Goal: Find specific page/section: Find specific page/section

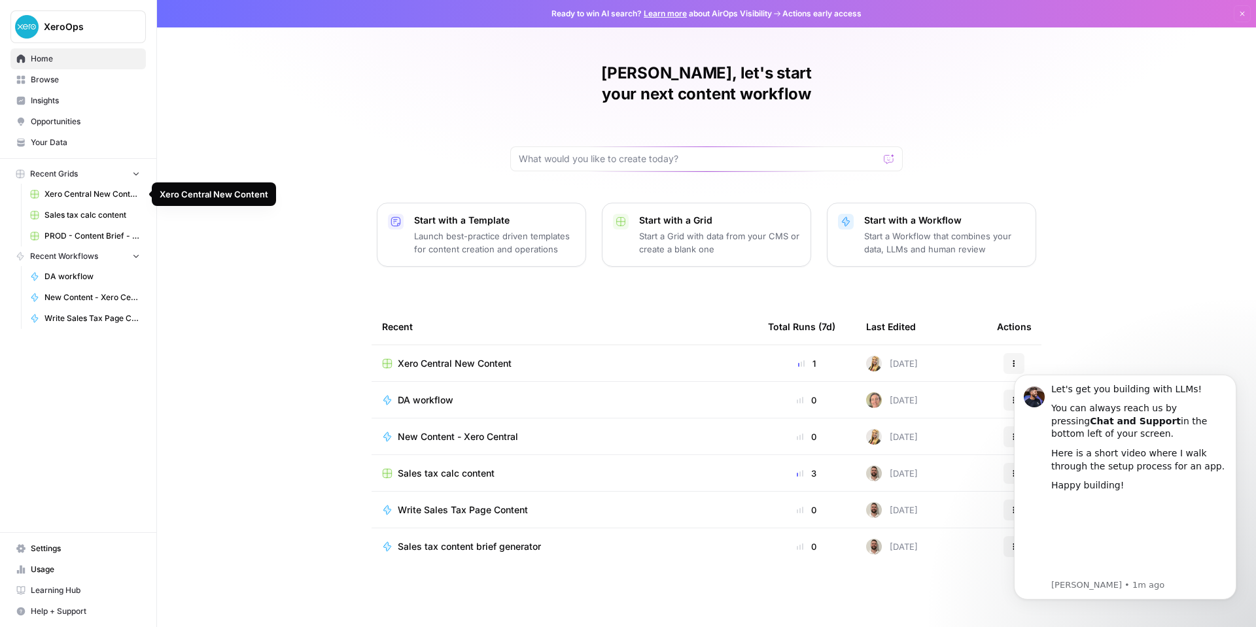
click at [92, 194] on span "Xero Central New Content" at bounding box center [91, 194] width 95 height 12
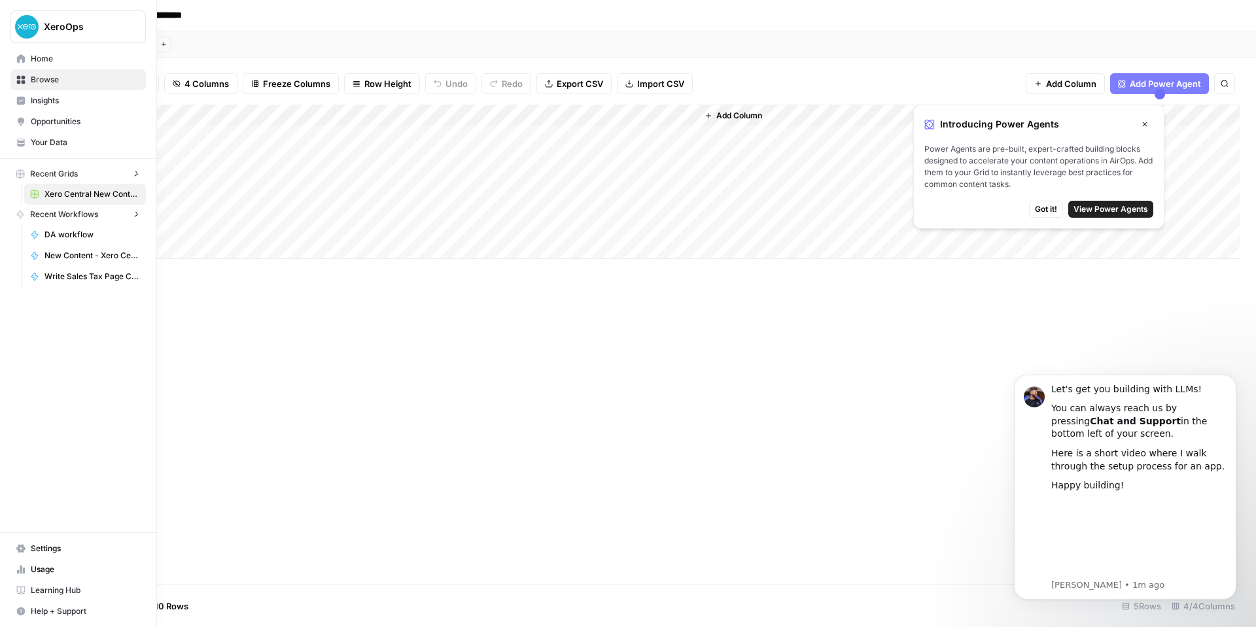
click at [16, 53] on link "Home" at bounding box center [77, 58] width 135 height 21
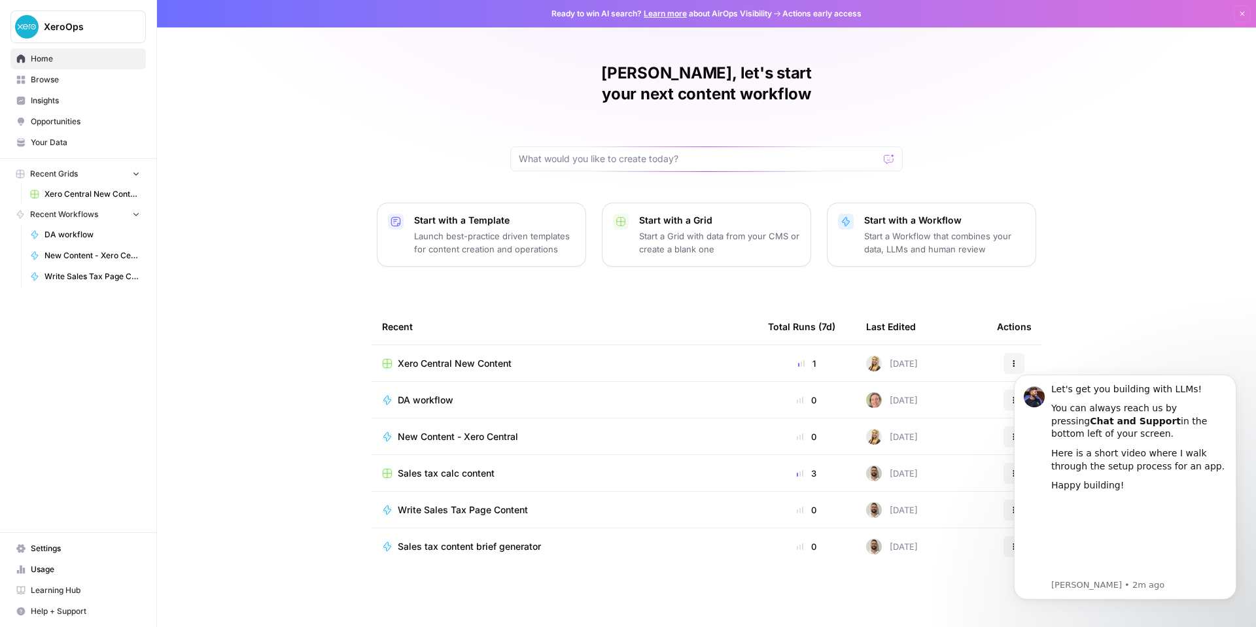
click at [53, 141] on span "Your Data" at bounding box center [85, 143] width 109 height 12
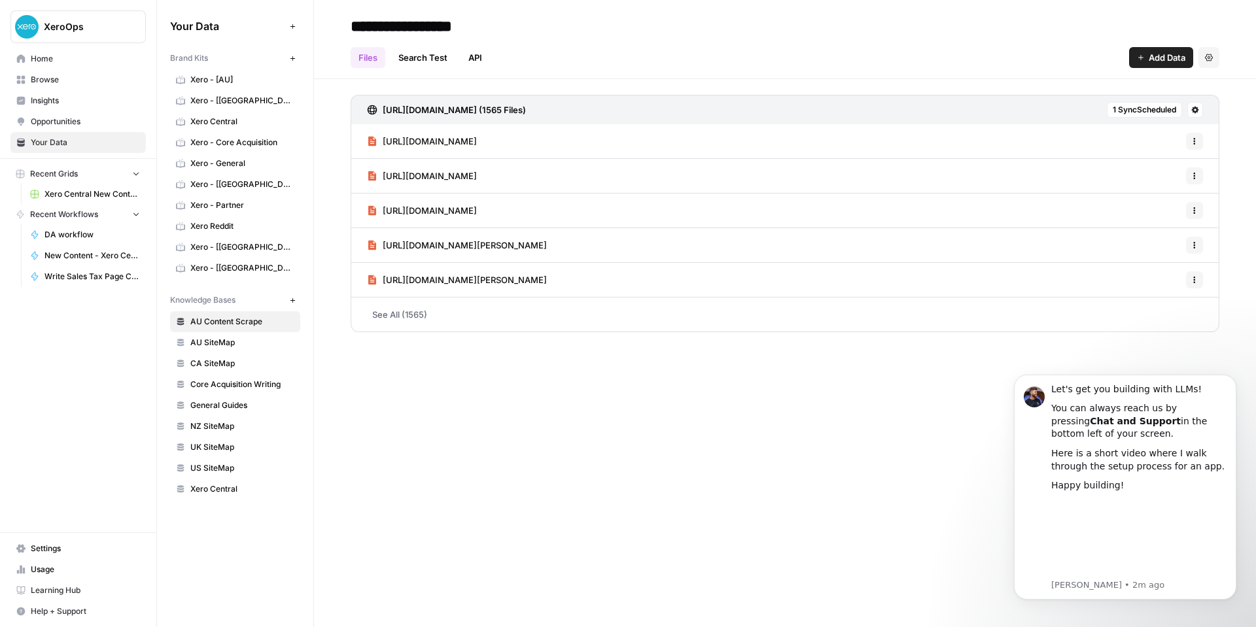
click at [268, 75] on span "Xero - [AU]" at bounding box center [242, 80] width 104 height 12
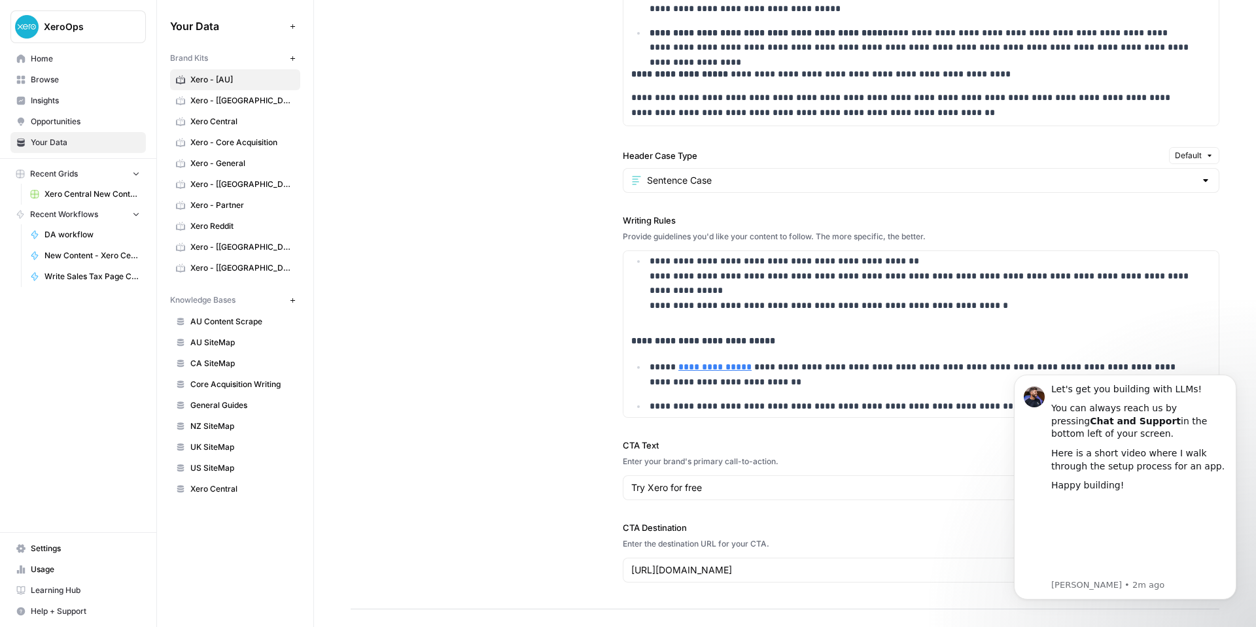
scroll to position [365, 0]
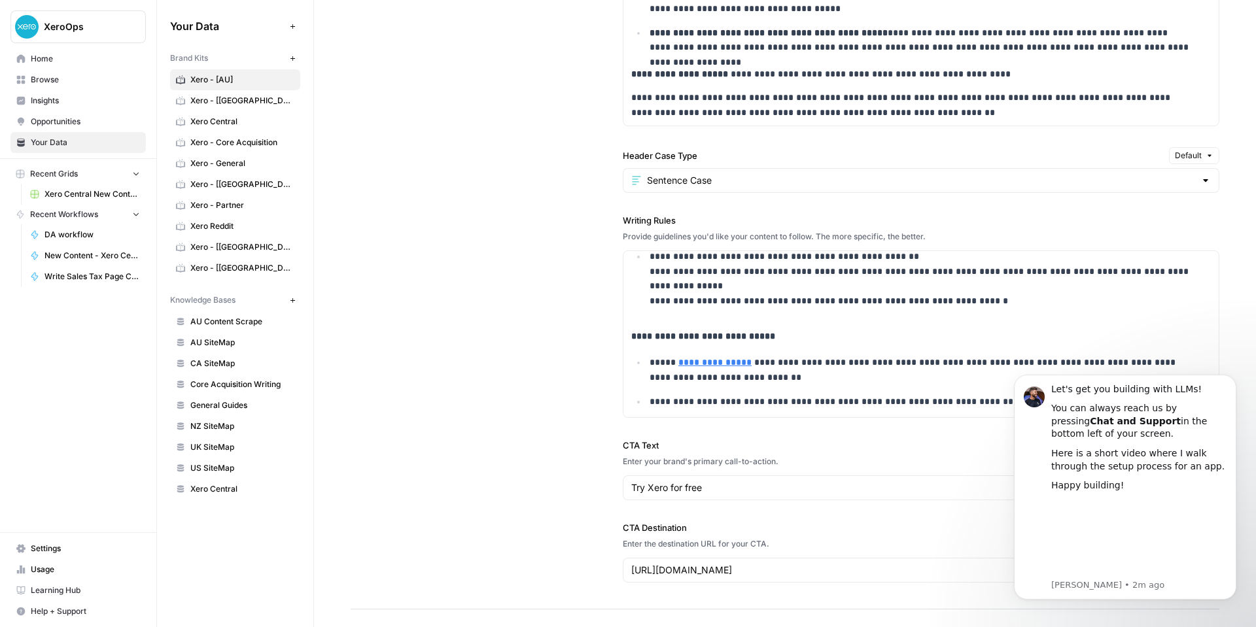
click at [232, 123] on span "Xero Central" at bounding box center [242, 122] width 104 height 12
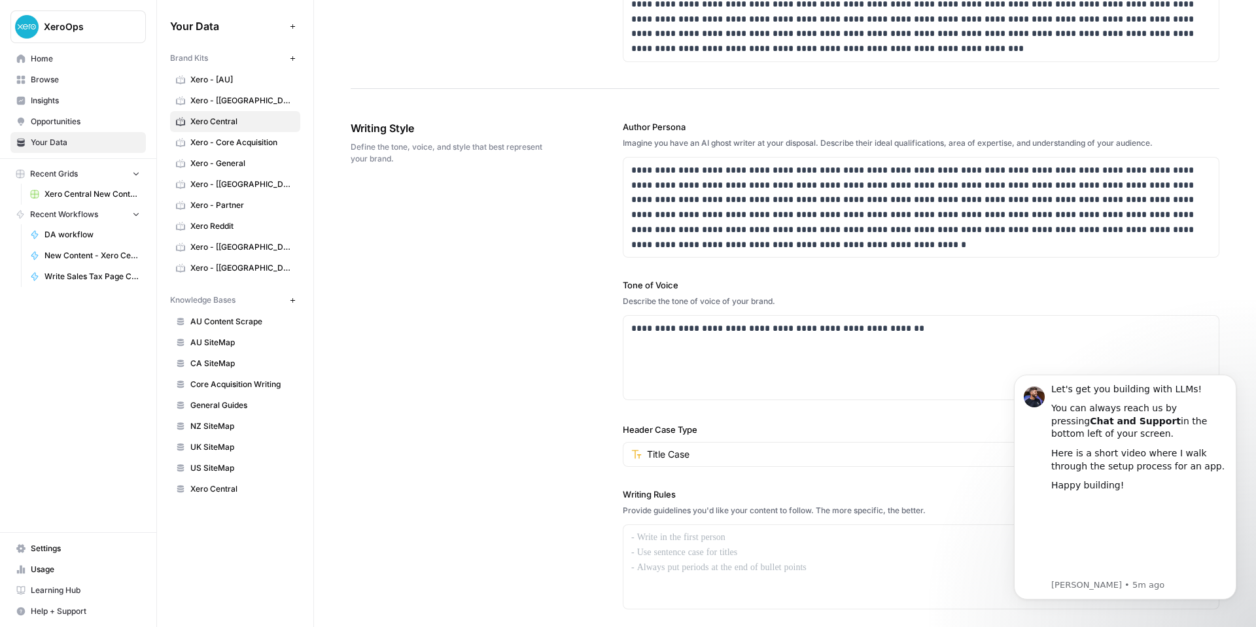
scroll to position [802, 0]
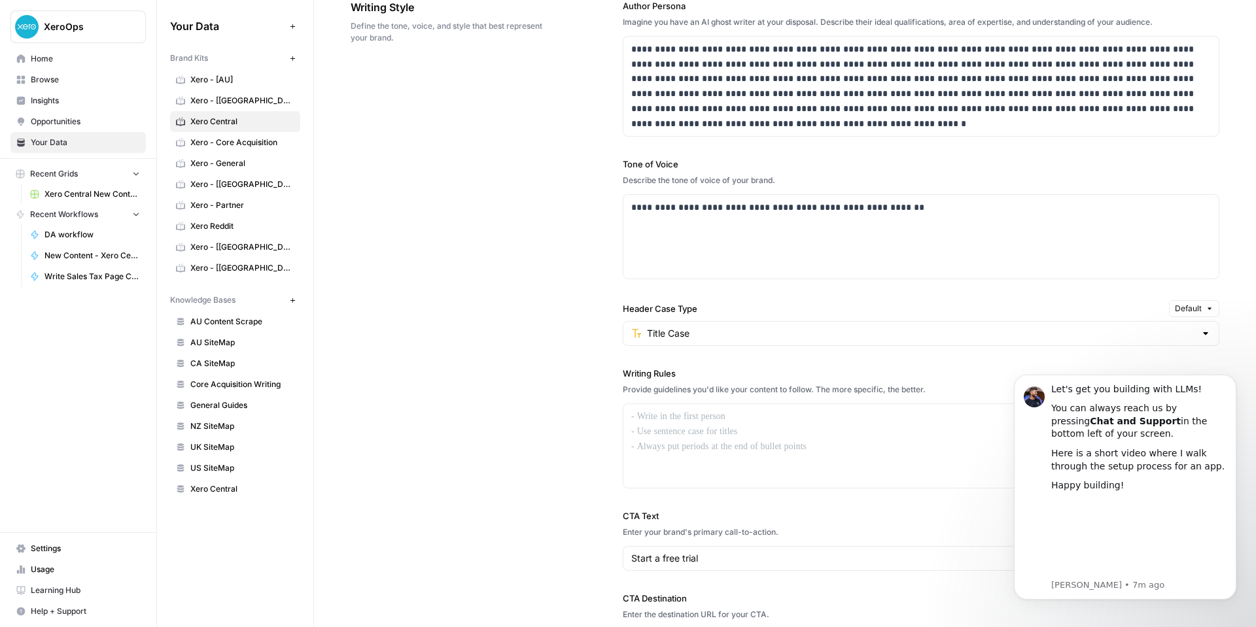
click at [225, 339] on span "AU SiteMap" at bounding box center [242, 343] width 104 height 12
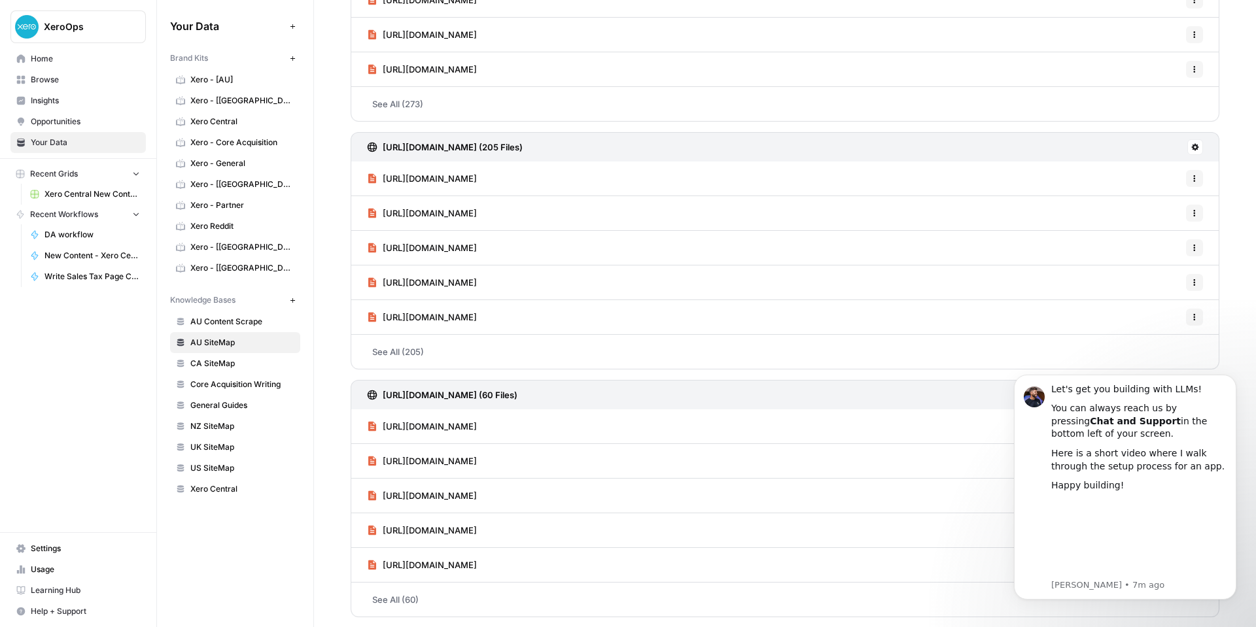
scroll to position [211, 0]
click at [221, 369] on span "CA SiteMap" at bounding box center [242, 364] width 104 height 12
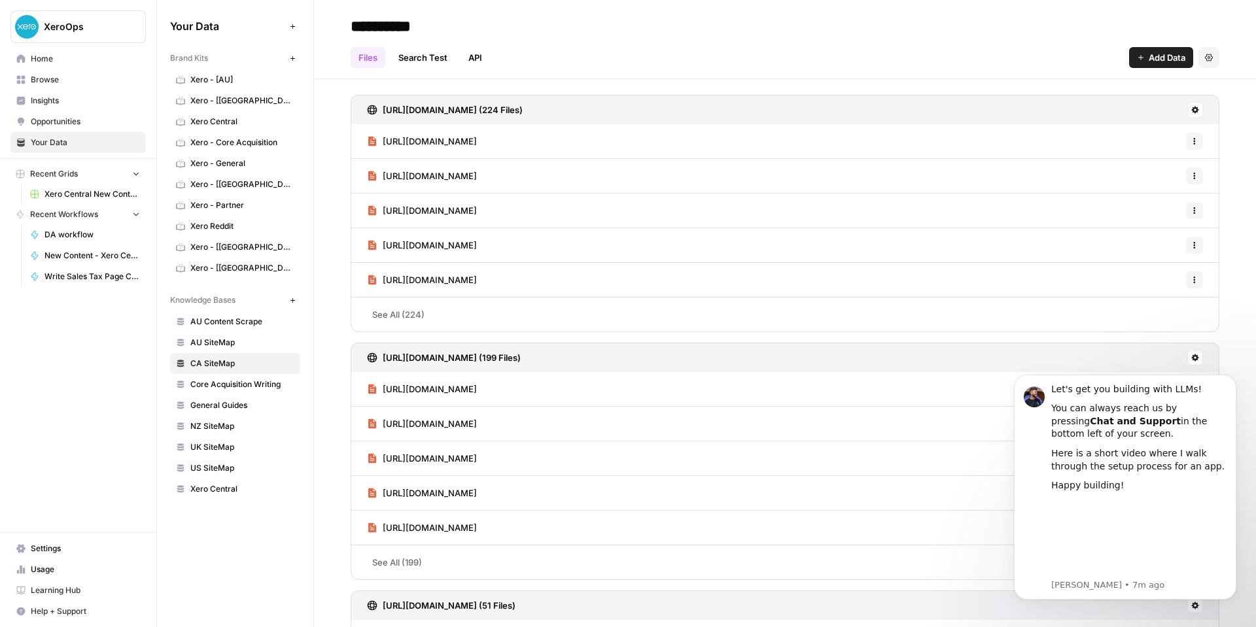
click at [205, 427] on span "NZ SiteMap" at bounding box center [242, 427] width 104 height 12
click at [234, 471] on span "Xero Central" at bounding box center [242, 489] width 104 height 12
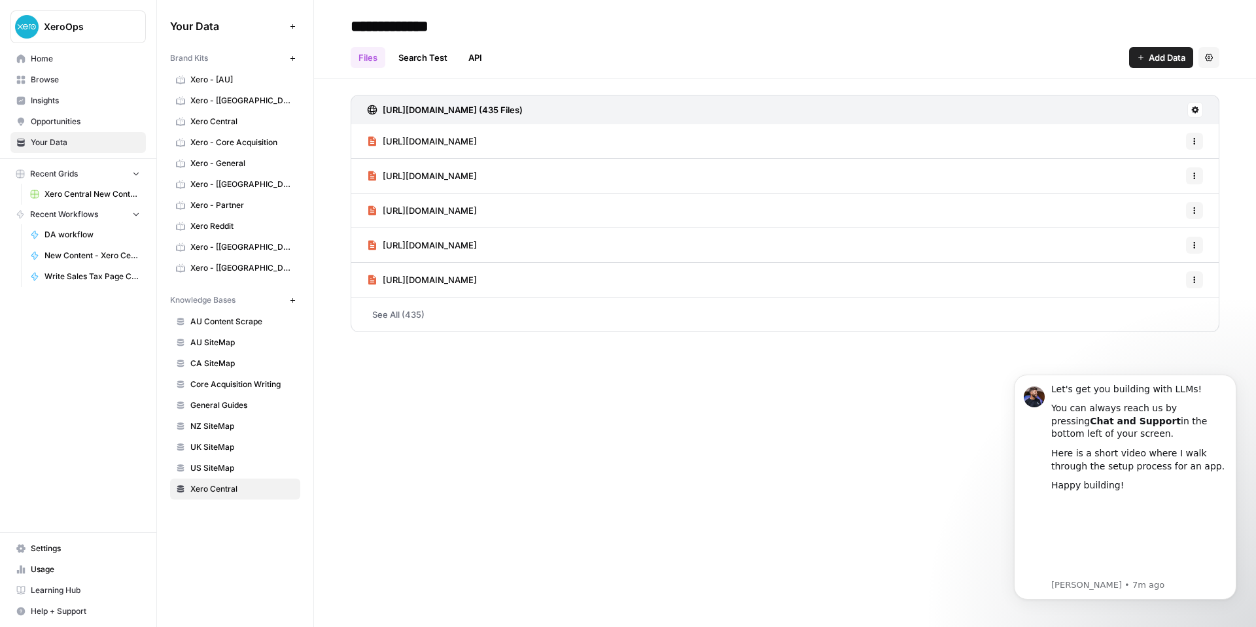
click at [407, 318] on link "See All (435)" at bounding box center [785, 315] width 869 height 34
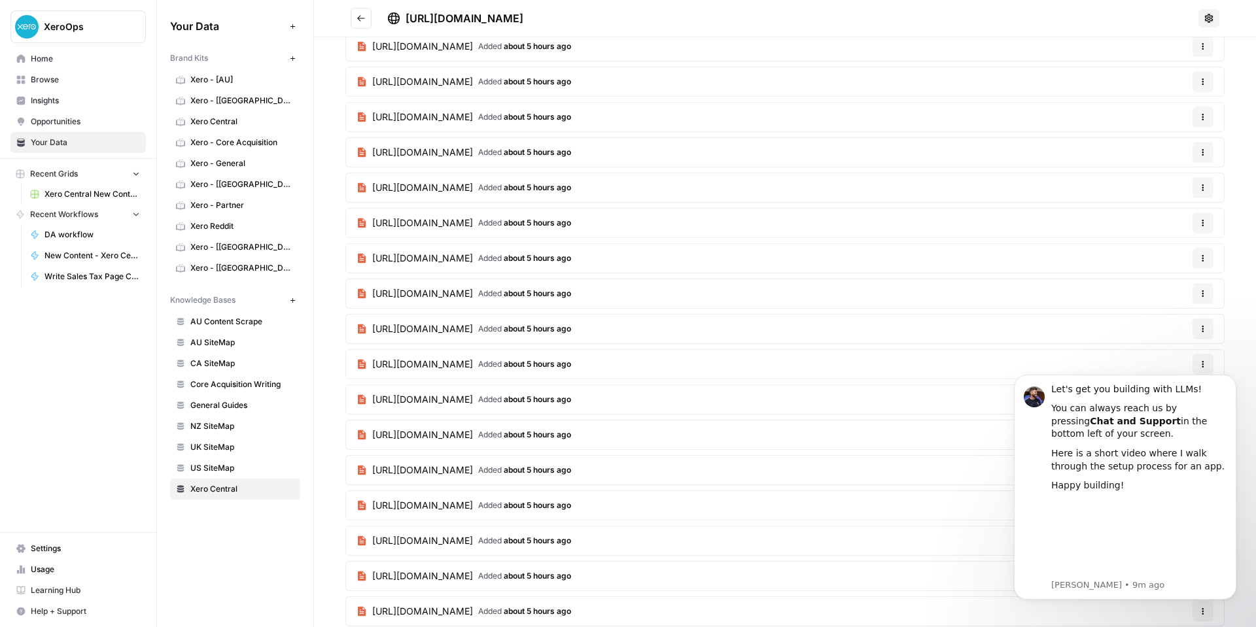
scroll to position [1473, 0]
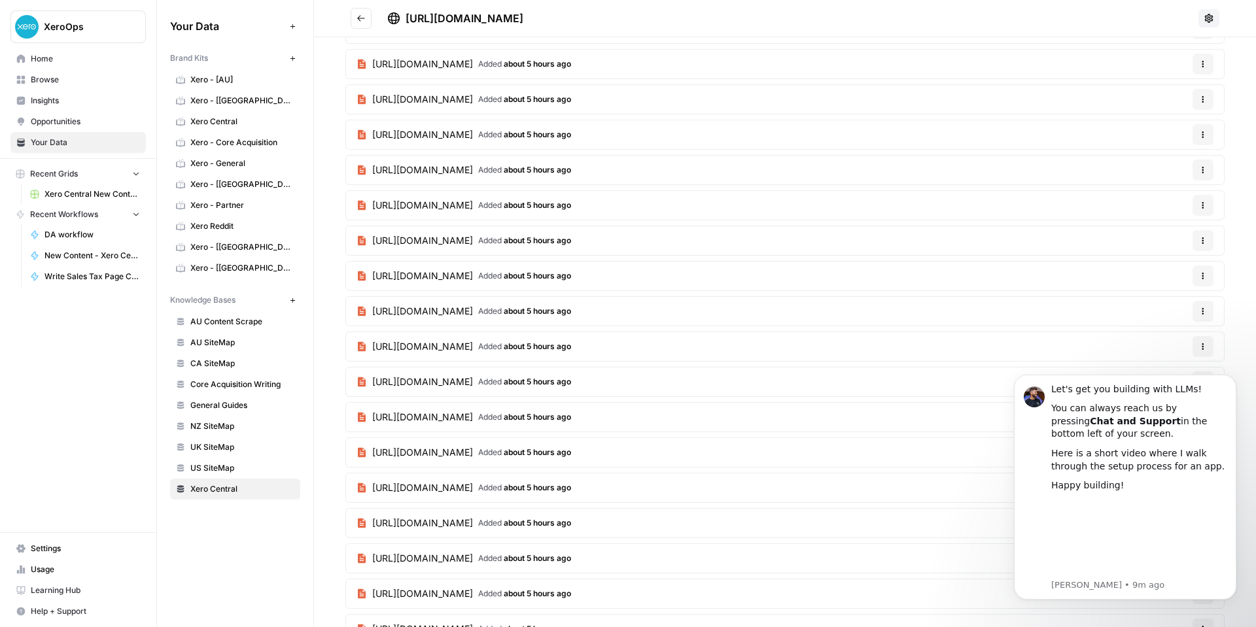
click at [52, 80] on span "Browse" at bounding box center [85, 80] width 109 height 12
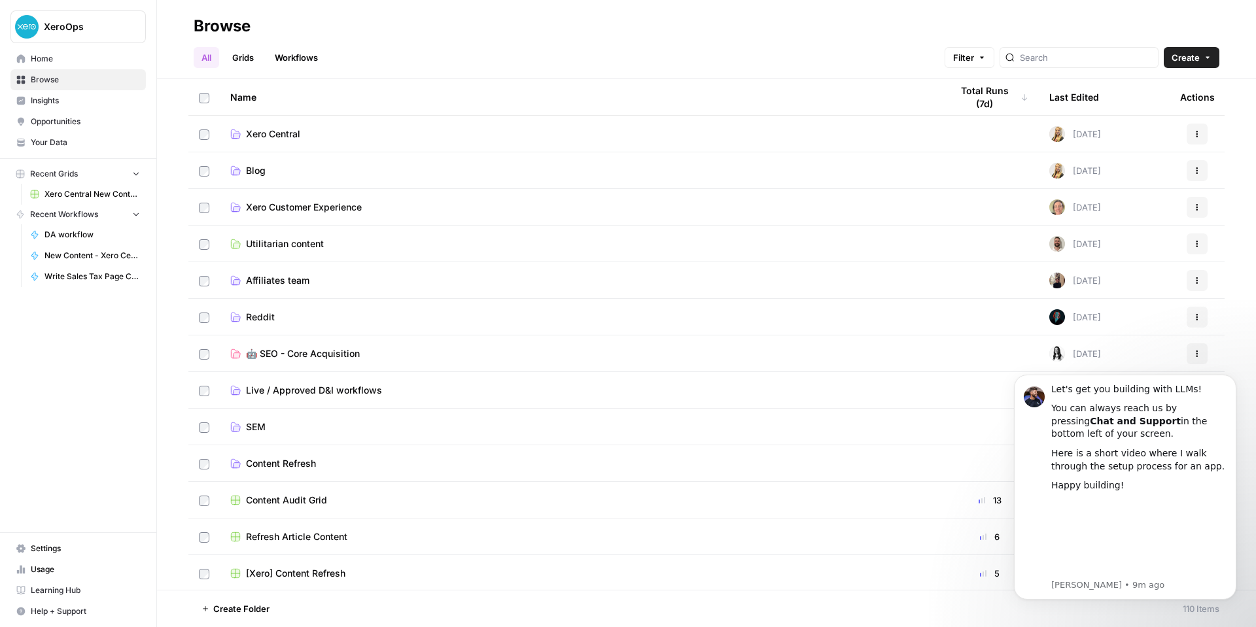
click at [413, 143] on td "Xero Central" at bounding box center [580, 134] width 721 height 36
click at [446, 138] on link "Xero Central" at bounding box center [580, 134] width 700 height 13
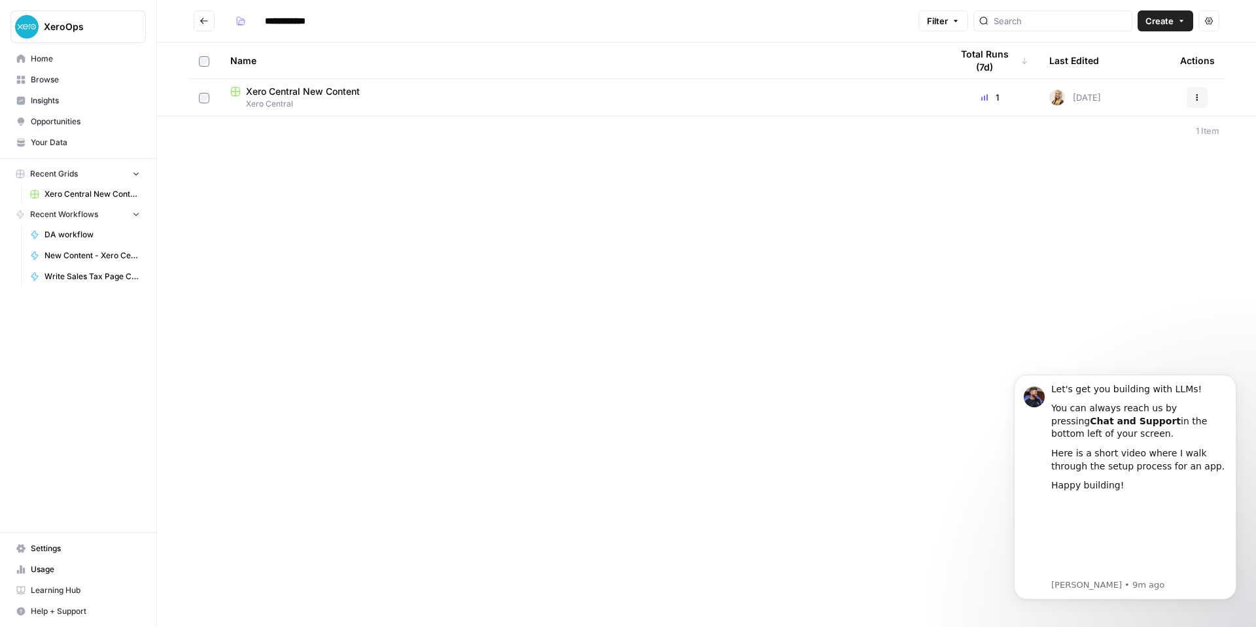
click at [470, 102] on span "Xero Central" at bounding box center [580, 104] width 700 height 12
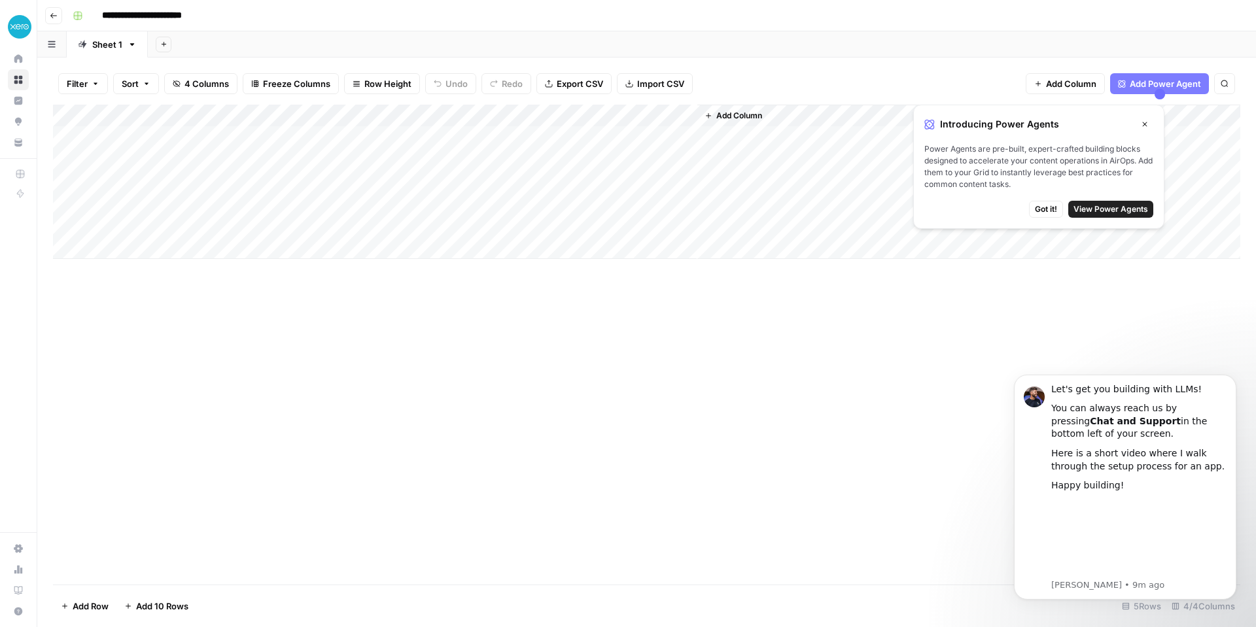
click at [961, 210] on span "Got it!" at bounding box center [1046, 209] width 22 height 12
